Goal: Obtain resource: Download file/media

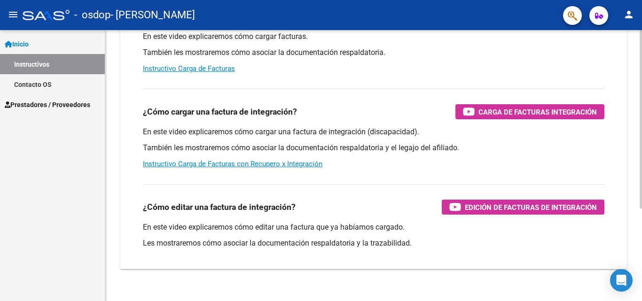
scroll to position [141, 0]
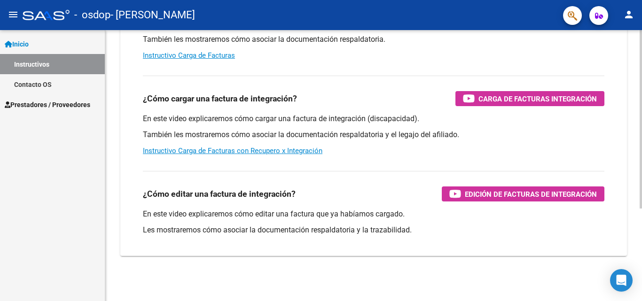
click at [641, 166] on div at bounding box center [641, 212] width 2 height 179
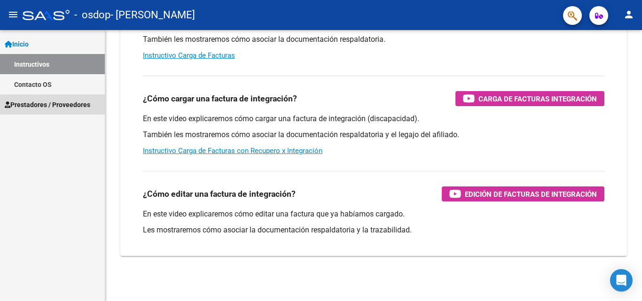
click at [81, 105] on span "Prestadores / Proveedores" at bounding box center [48, 105] width 86 height 10
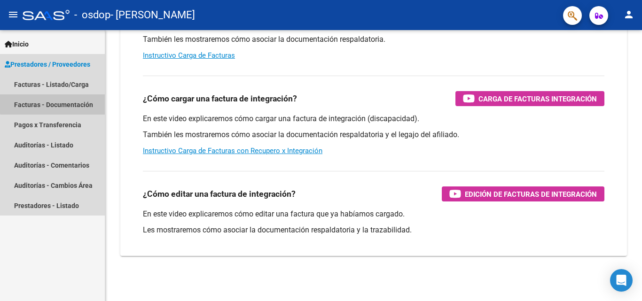
click at [76, 102] on link "Facturas - Documentación" at bounding box center [52, 104] width 105 height 20
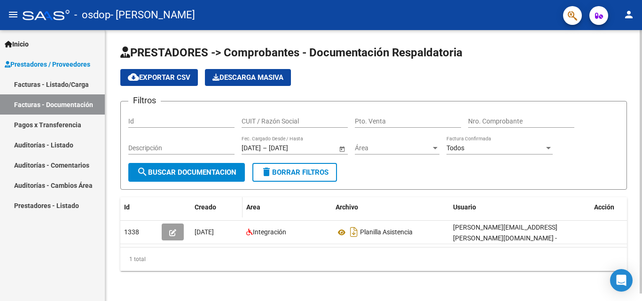
click at [218, 203] on div "Creado" at bounding box center [217, 207] width 44 height 11
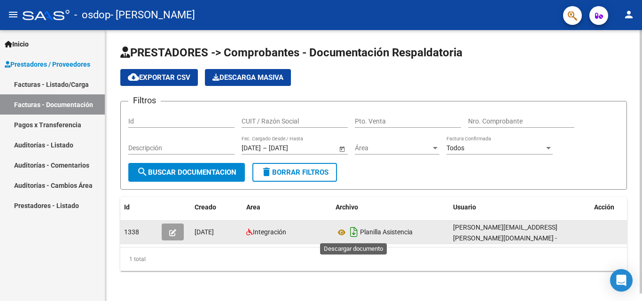
click at [354, 232] on icon "Descargar documento" at bounding box center [354, 232] width 12 height 15
click at [641, 127] on div at bounding box center [641, 162] width 2 height 264
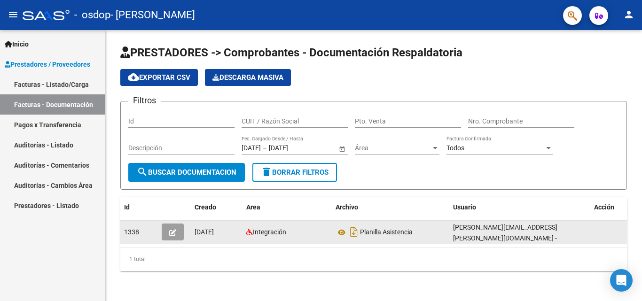
click at [63, 64] on span "Prestadores / Proveedores" at bounding box center [48, 64] width 86 height 10
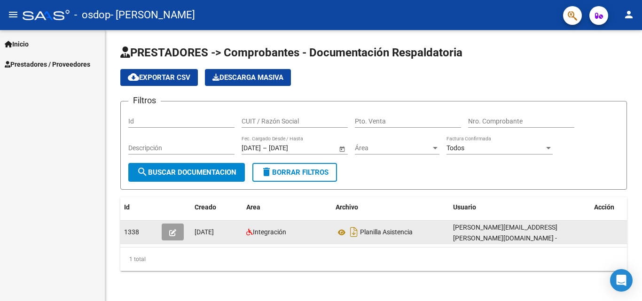
click at [52, 48] on link "Inicio" at bounding box center [52, 44] width 105 height 20
click at [56, 68] on link "Instructivos" at bounding box center [52, 64] width 105 height 20
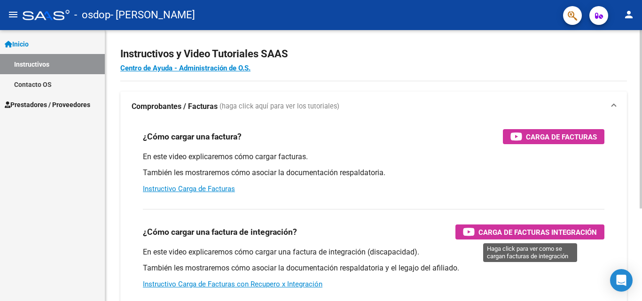
click at [524, 227] on span "Carga de Facturas Integración" at bounding box center [537, 233] width 118 height 12
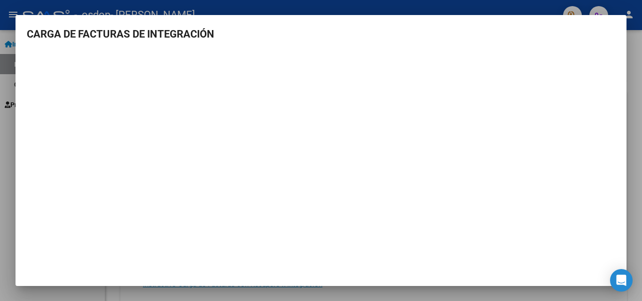
click at [632, 77] on div at bounding box center [321, 150] width 642 height 301
